Goal: Find specific page/section: Find specific page/section

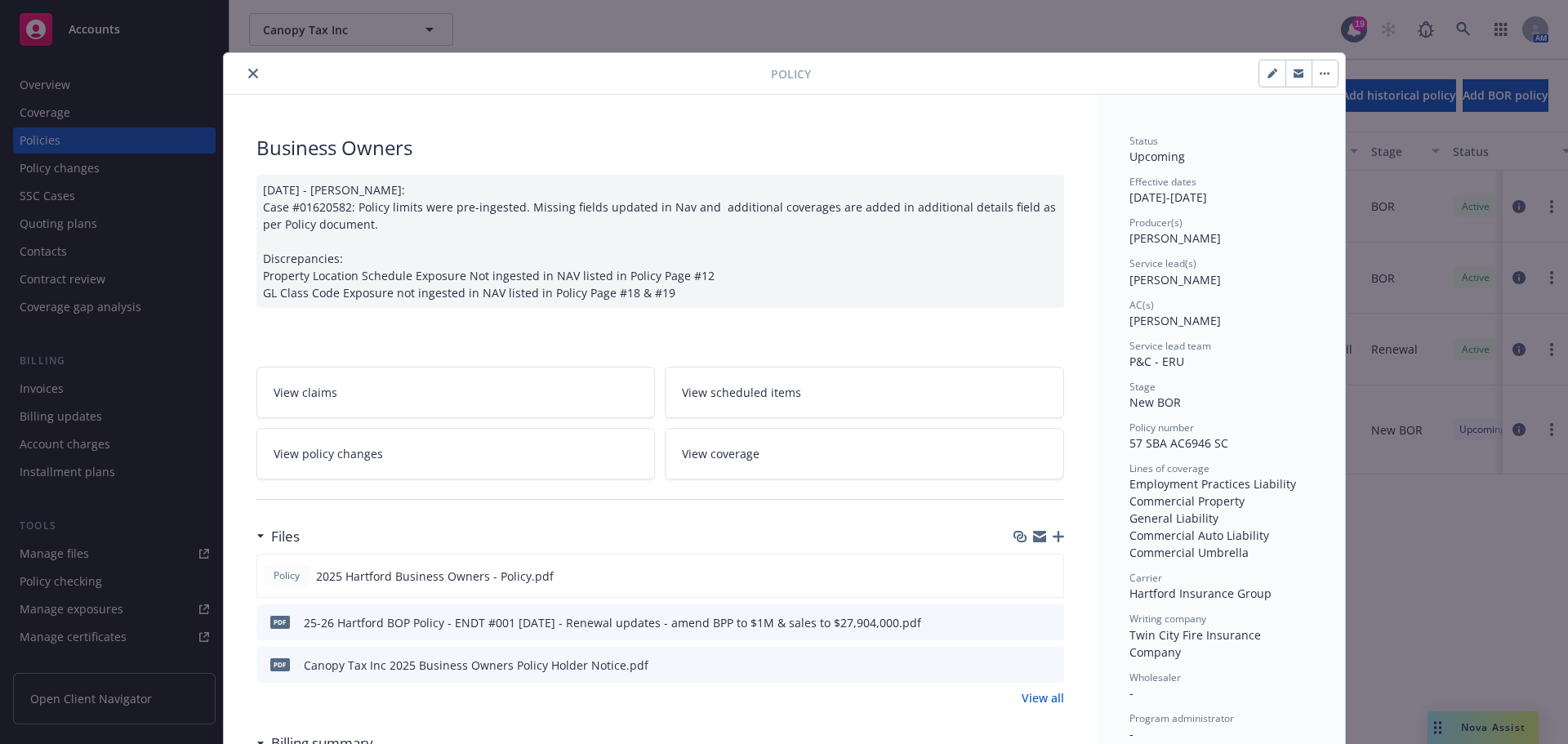
click at [1045, 618] on icon "preview file" at bounding box center [1048, 621] width 14 height 12
click at [249, 69] on icon "close" at bounding box center [254, 73] width 10 height 10
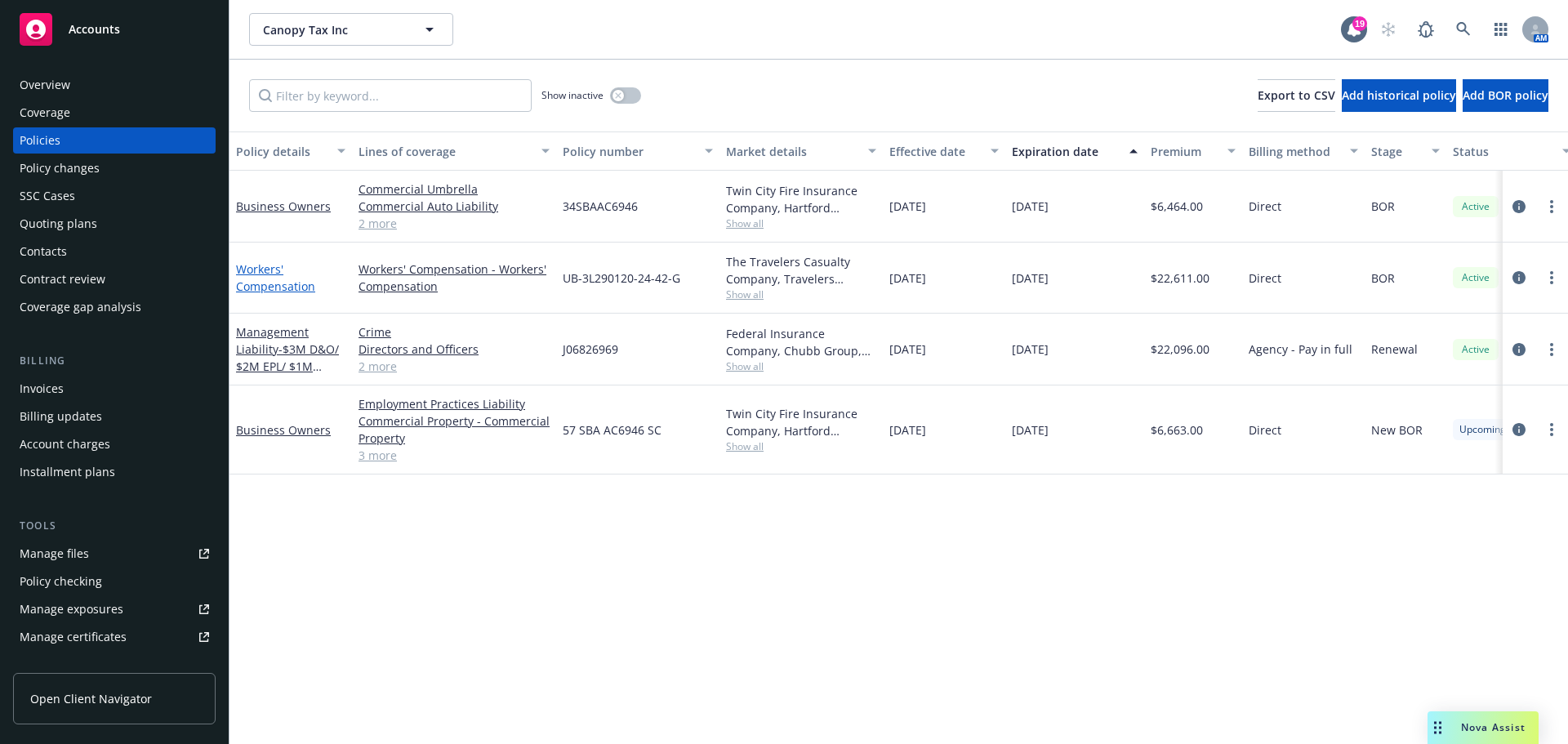
click at [256, 272] on link "Workers' Compensation" at bounding box center [276, 277] width 79 height 33
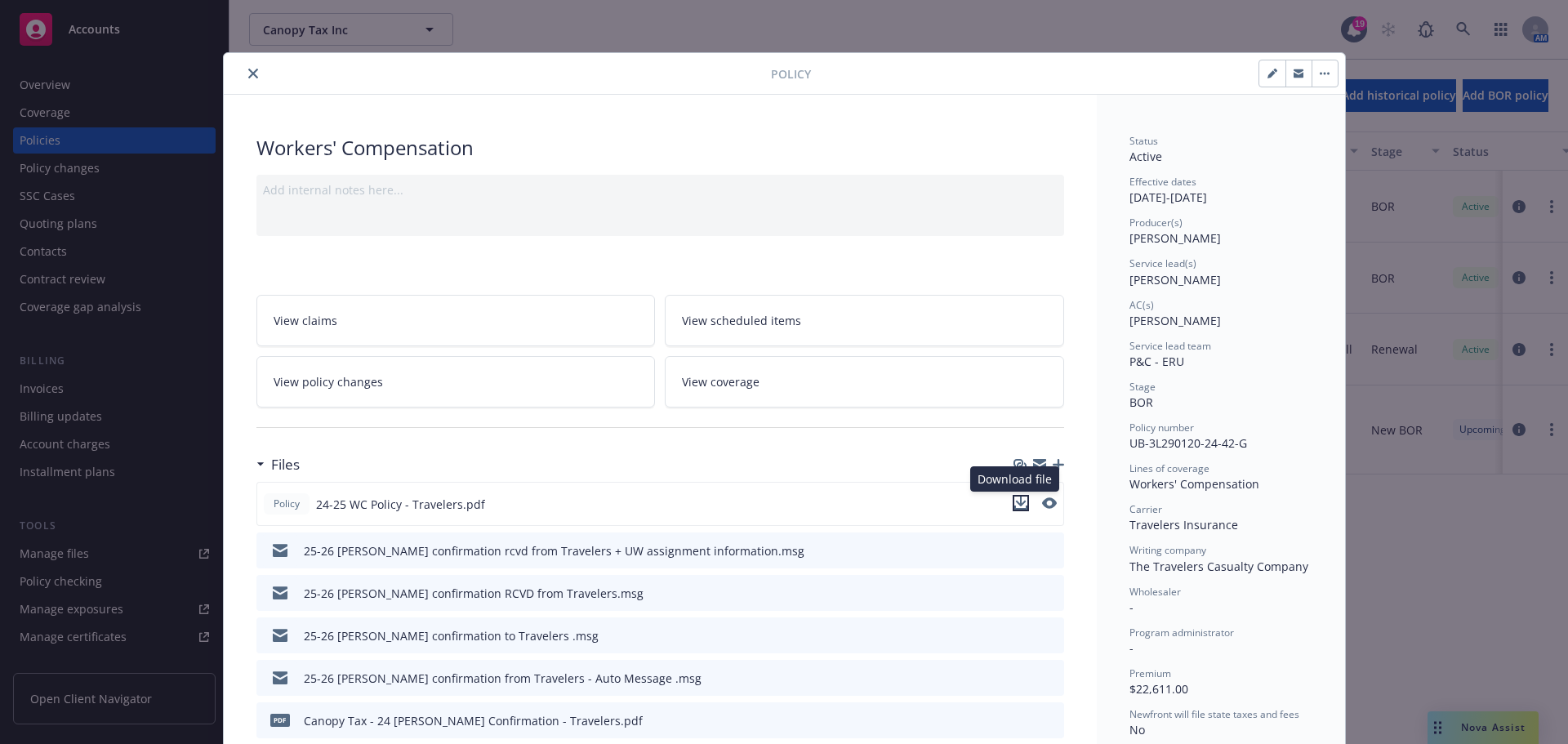
click at [1014, 497] on icon "download file" at bounding box center [1021, 503] width 13 height 13
click at [245, 67] on button "close" at bounding box center [253, 73] width 19 height 19
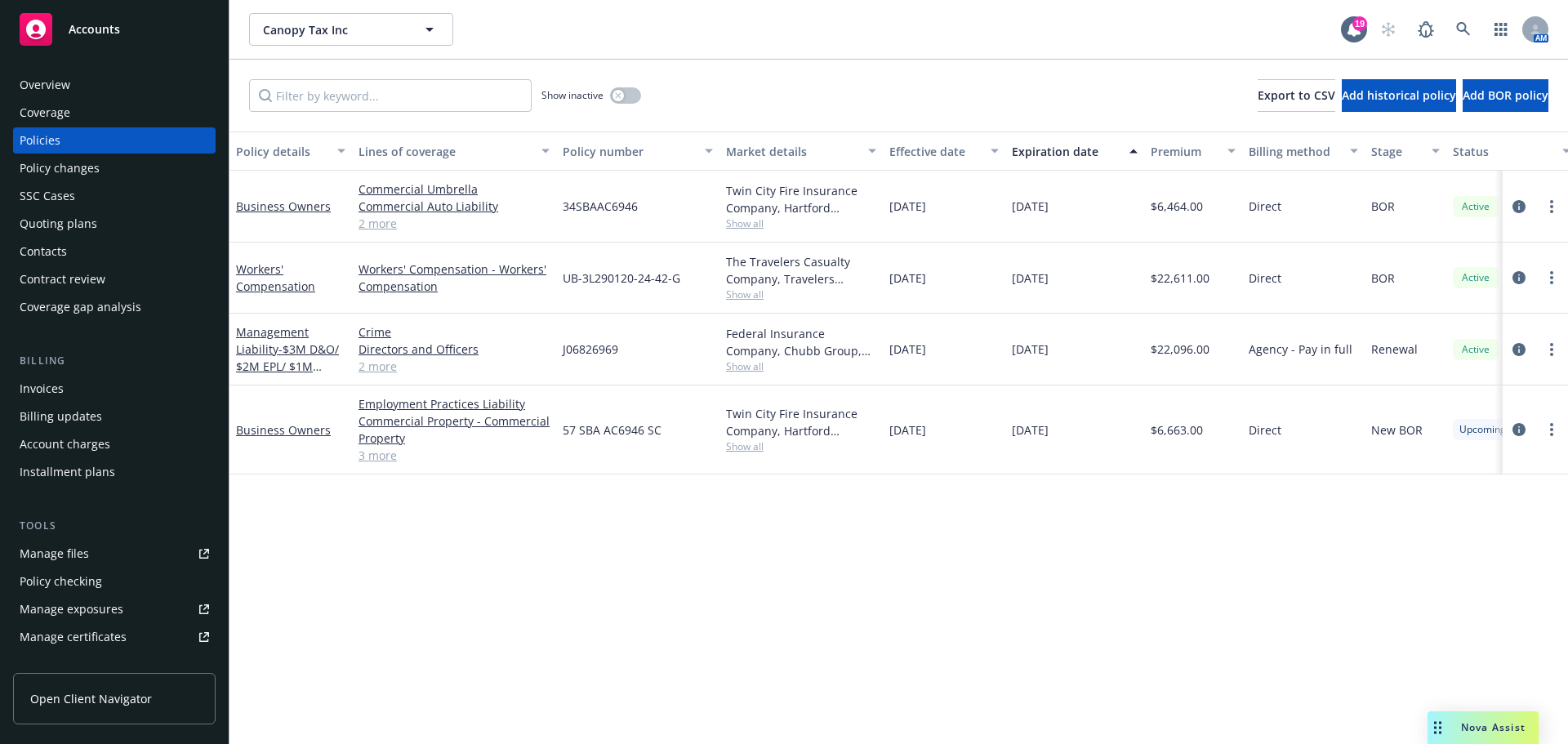
click at [67, 227] on div "Quoting plans" at bounding box center [58, 223] width 78 height 26
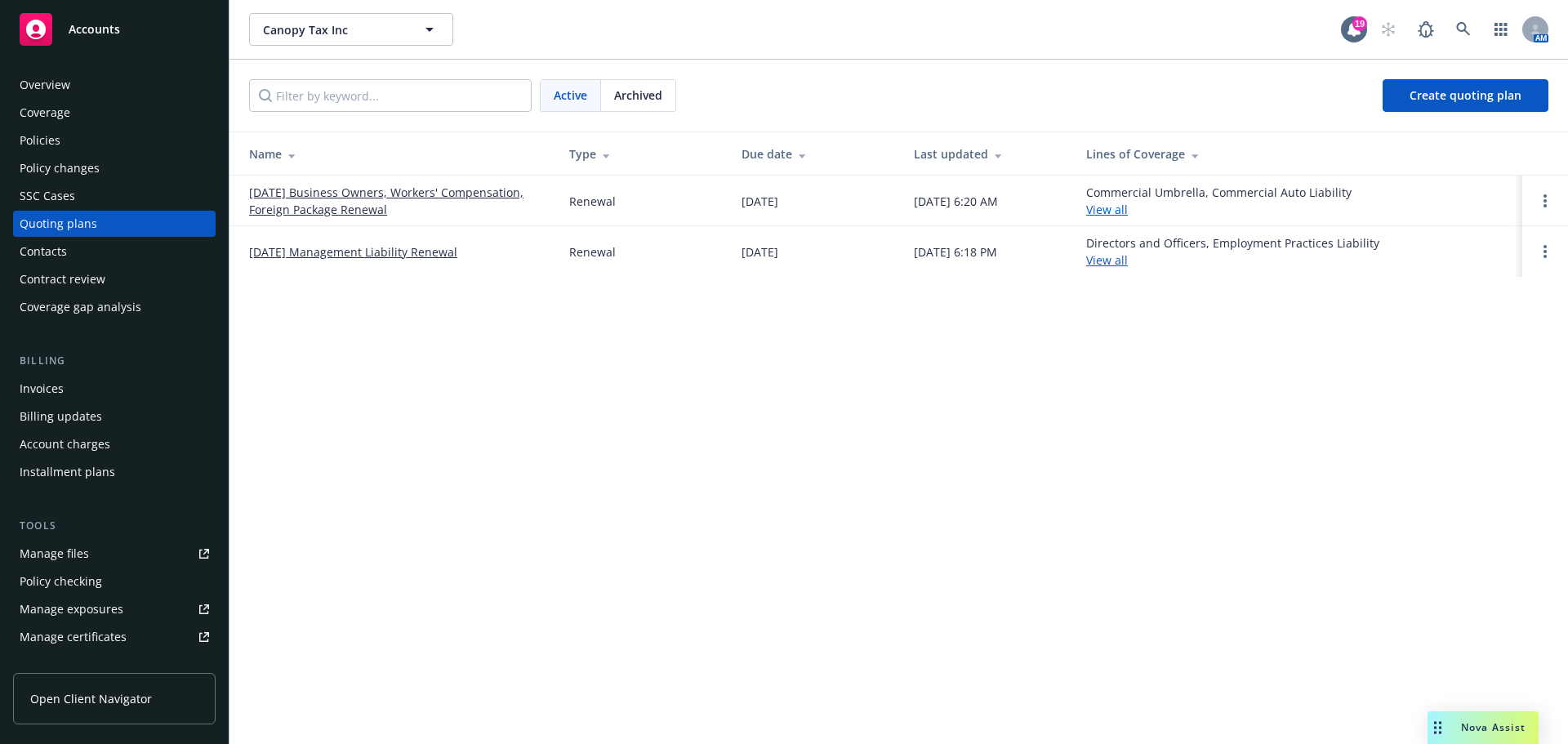
click at [331, 204] on link "[DATE] Business Owners, Workers' Compensation, Foreign Package Renewal" at bounding box center [395, 201] width 294 height 35
